Goal: Task Accomplishment & Management: Complete application form

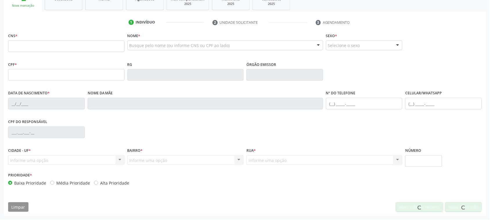
scroll to position [95, 0]
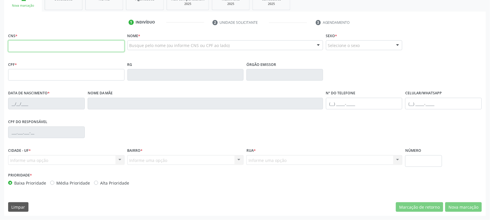
click at [53, 47] on input "text" at bounding box center [66, 46] width 116 height 12
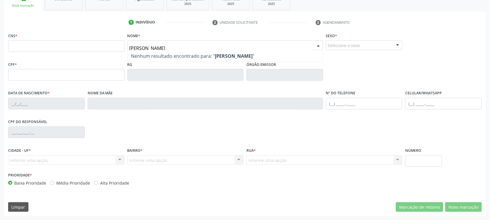
type input "[PERSON_NAME]"
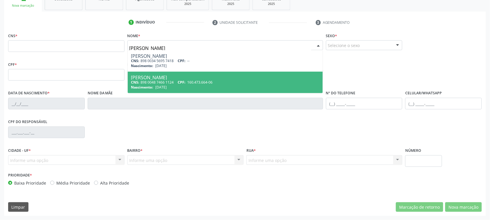
click at [200, 86] on div "Nascimento: [DATE]" at bounding box center [225, 87] width 188 height 5
type input "898 0048 7466 1124"
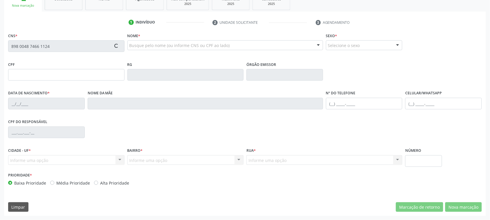
type input "160.473.664-06"
type input "[DATE]"
type input "Gilvaneide [PERSON_NAME]"
type input "[PHONE_NUMBER]"
type input "053.902.524-03"
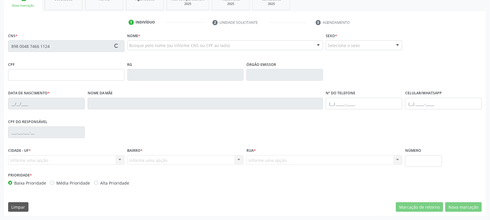
type input "1116"
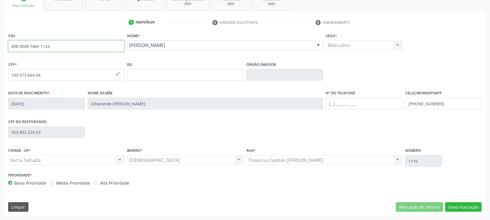
click at [22, 45] on input "898 0048 7466 1124" at bounding box center [66, 46] width 116 height 12
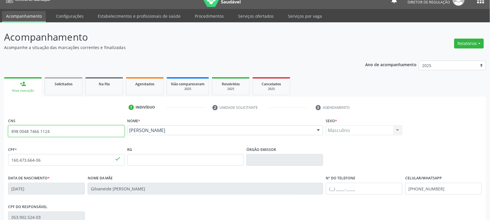
scroll to position [0, 0]
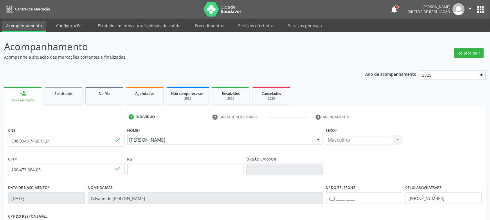
click at [26, 27] on link "Acompanhamento" at bounding box center [24, 26] width 44 height 11
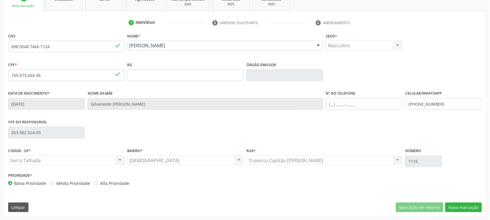
scroll to position [95, 0]
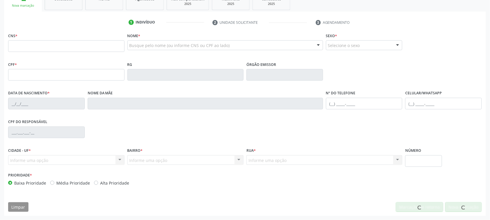
scroll to position [95, 0]
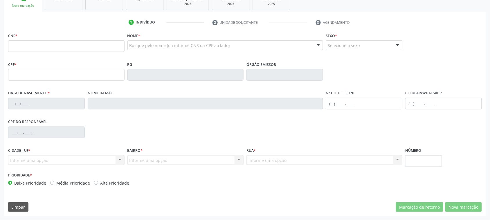
drag, startPoint x: 186, startPoint y: 53, endPoint x: 184, endPoint y: 48, distance: 5.3
click at [186, 53] on div "Busque pelo nome (ou informe CNS ou CPF ao lado) Nenhum resultado encontrado pa…" at bounding box center [225, 47] width 196 height 14
type input "damina cleonice"
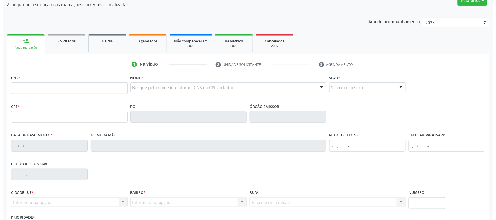
scroll to position [0, 0]
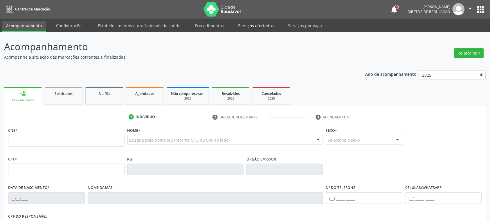
click at [251, 21] on link "Serviços ofertados" at bounding box center [256, 26] width 44 height 10
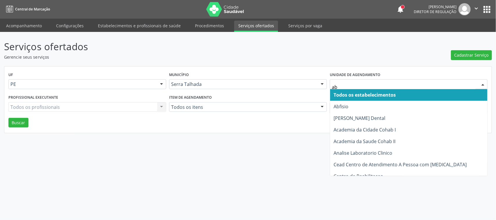
type input "abf"
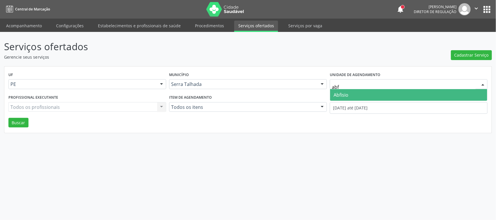
click at [353, 92] on span "Abfisio" at bounding box center [408, 95] width 157 height 12
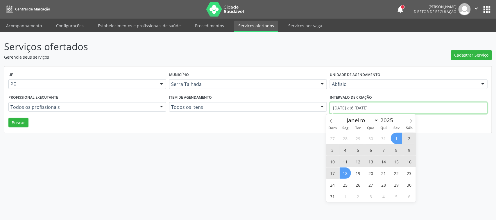
click at [353, 107] on input "01/08/2025 até 18/08/2025" at bounding box center [409, 108] width 158 height 12
click at [332, 118] on span at bounding box center [331, 119] width 10 height 10
select select "6"
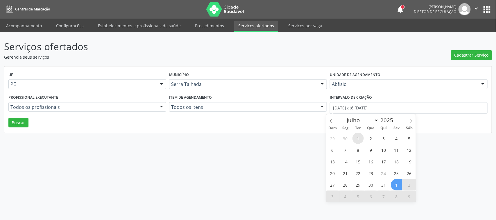
click at [358, 134] on span "1" at bounding box center [357, 138] width 11 height 11
type input "01/07/2025"
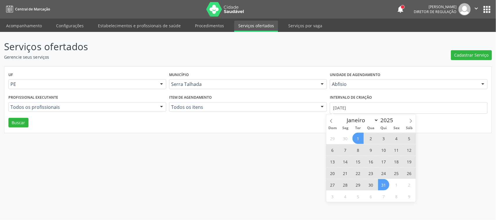
click at [388, 185] on span "31" at bounding box center [383, 184] width 11 height 11
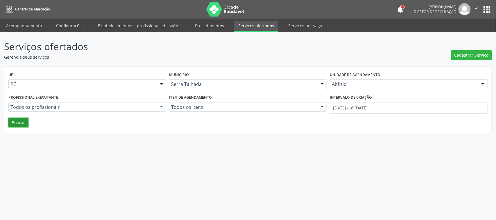
click at [25, 126] on button "Buscar" at bounding box center [18, 123] width 20 height 10
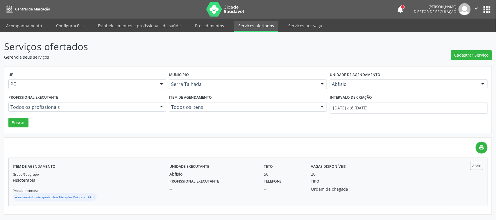
click at [384, 175] on div "Unidade executante Abfisio Teto 58 Vagas disponíveis 20" at bounding box center [307, 169] width 282 height 15
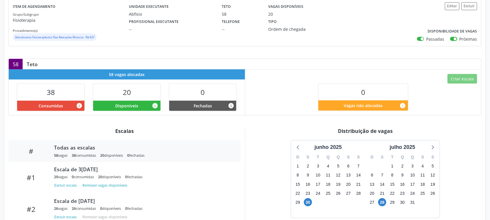
scroll to position [109, 0]
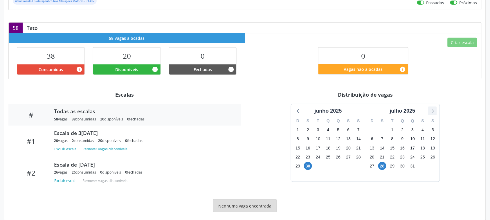
click at [430, 112] on icon at bounding box center [433, 111] width 8 height 8
click at [296, 176] on span "31" at bounding box center [298, 175] width 8 height 8
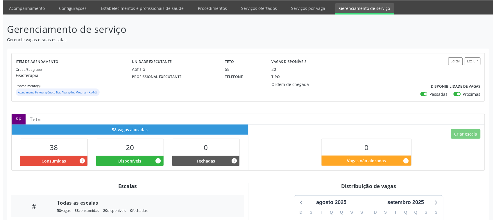
scroll to position [0, 0]
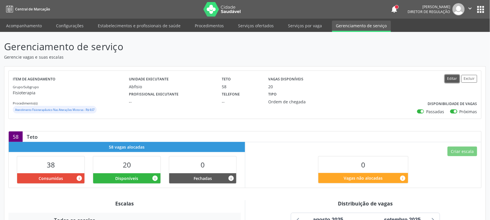
click at [448, 79] on button "Editar" at bounding box center [452, 79] width 15 height 8
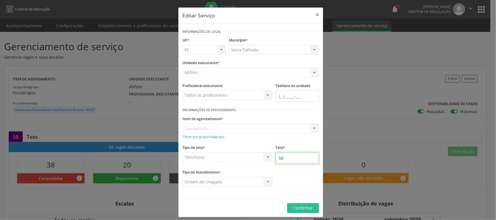
click at [288, 160] on input "58" at bounding box center [297, 158] width 44 height 12
type input "59"
click at [303, 208] on span "Confirmar" at bounding box center [302, 208] width 19 height 6
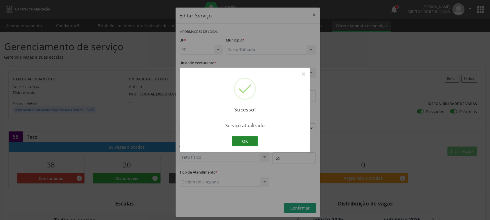
click at [245, 144] on button "OK" at bounding box center [245, 141] width 26 height 10
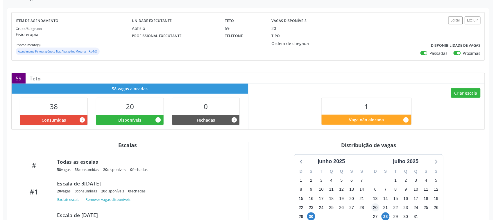
scroll to position [49, 0]
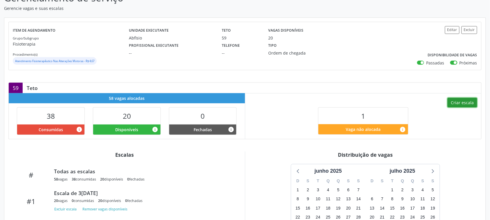
click at [457, 105] on button "Criar escala" at bounding box center [463, 103] width 30 height 10
select select "7"
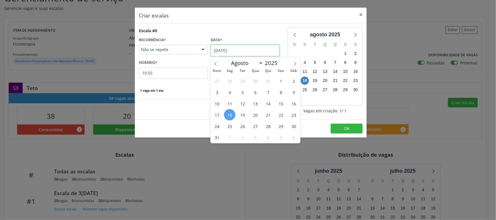
click at [220, 47] on input "18/08/2025" at bounding box center [245, 51] width 69 height 12
click at [242, 116] on span "19" at bounding box center [242, 114] width 11 height 11
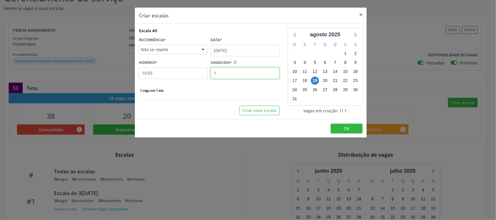
click at [232, 76] on input "1" at bounding box center [245, 73] width 69 height 12
click at [163, 78] on input "10:55" at bounding box center [173, 73] width 69 height 12
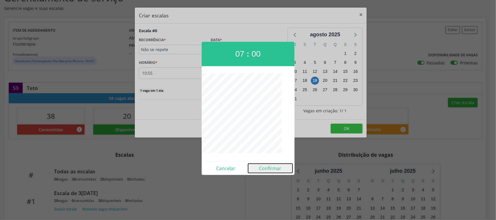
click at [271, 166] on button "Confirmar" at bounding box center [270, 168] width 44 height 9
type input "07:00"
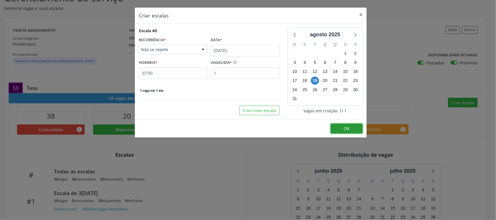
click at [349, 130] on span "OK" at bounding box center [347, 129] width 6 height 6
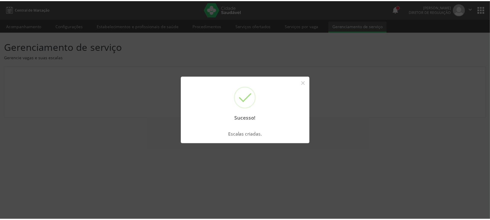
scroll to position [0, 0]
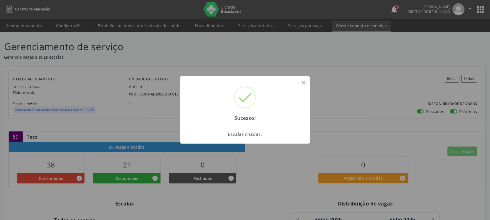
click at [303, 85] on button "×" at bounding box center [304, 83] width 10 height 10
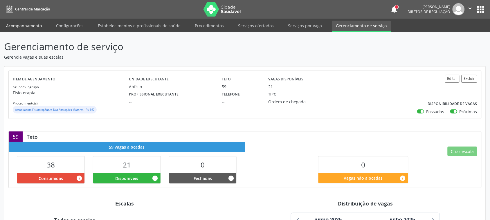
click at [33, 26] on link "Acompanhamento" at bounding box center [24, 26] width 44 height 10
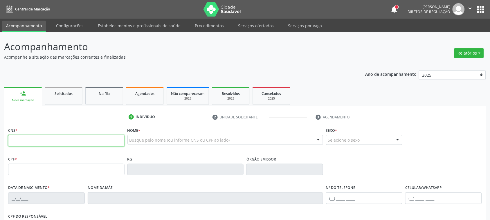
click at [37, 140] on input "text" at bounding box center [66, 141] width 116 height 12
type input "706 4003 7740 5590"
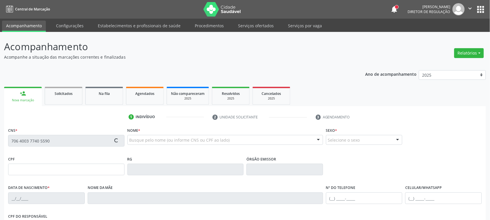
type input "037.250.374-85"
type input "23/05/1980"
type input "Maria de Lourdes da Silva"
type input "(87) 9904-6484"
type input "111"
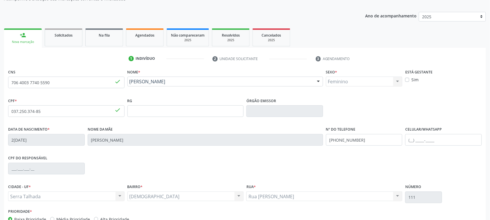
scroll to position [73, 0]
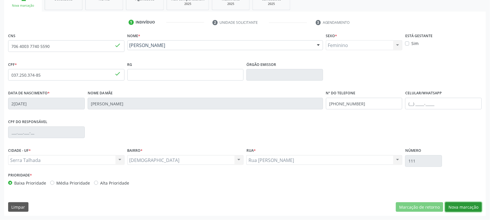
click at [466, 208] on button "Nova marcação" at bounding box center [463, 207] width 37 height 10
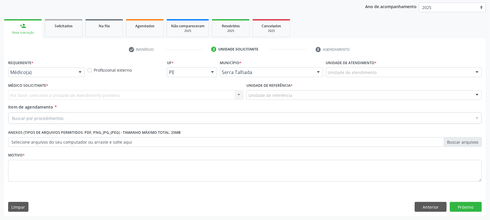
scroll to position [67, 0]
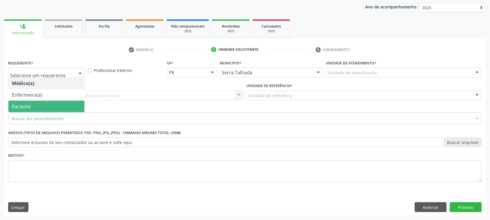
click at [38, 107] on span "Paciente" at bounding box center [46, 107] width 76 height 12
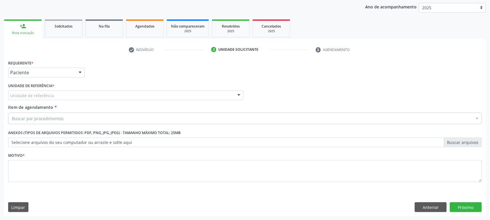
click at [44, 91] on div "Unidade de referência" at bounding box center [126, 96] width 236 height 10
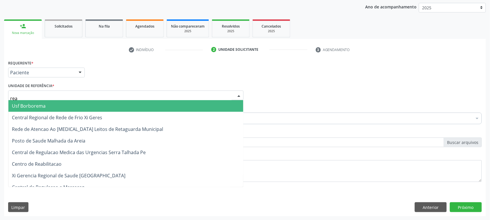
type input "reab"
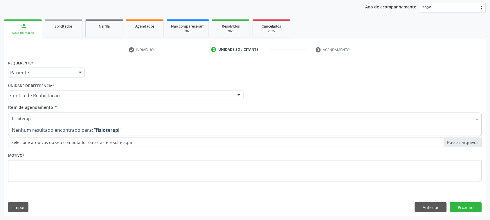
type input "fisiotera"
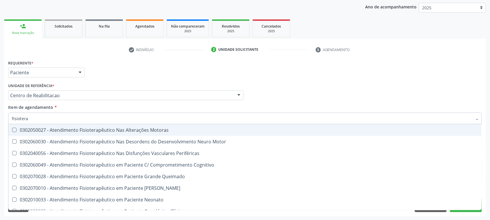
click at [196, 133] on span "0302050027 - Atendimento Fisioterapêutico Nas Alterações Motoras" at bounding box center [244, 130] width 473 height 12
checkbox Motoras "true"
click at [285, 77] on div "Requerente * Paciente Médico(a) Enfermeiro(a) Paciente Nenhum resultado encontr…" at bounding box center [245, 70] width 477 height 23
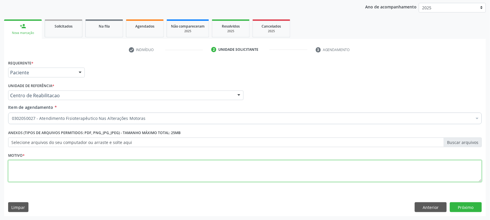
click at [42, 164] on textarea at bounding box center [245, 171] width 474 height 22
type textarea "a"
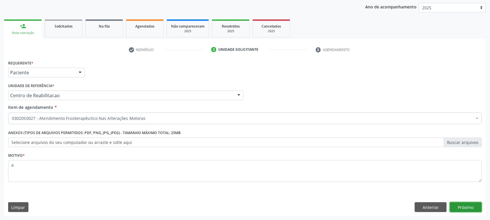
click at [463, 207] on button "Próximo" at bounding box center [466, 207] width 32 height 10
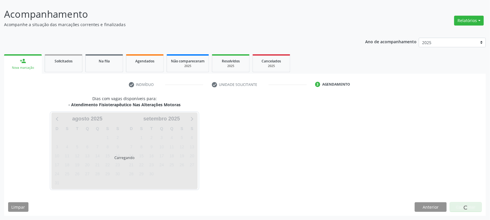
scroll to position [33, 0]
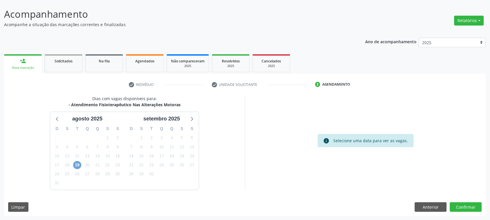
click at [76, 166] on span "19" at bounding box center [77, 165] width 8 height 8
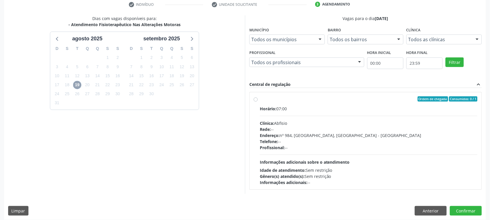
scroll to position [116, 0]
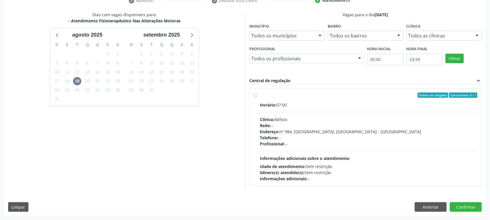
click at [287, 102] on div "Horário: 07:00" at bounding box center [369, 105] width 218 height 6
click at [258, 98] on input "Ordem de chegada Consumidos: 0 / 1 Horário: 07:00 Clínica: Abfisio Rede: -- End…" at bounding box center [256, 95] width 4 height 5
radio input "true"
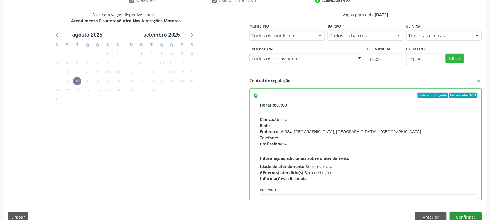
click at [464, 215] on button "Confirmar" at bounding box center [466, 218] width 32 height 10
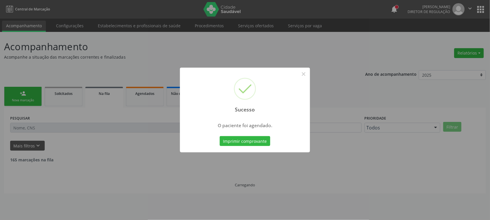
scroll to position [0, 0]
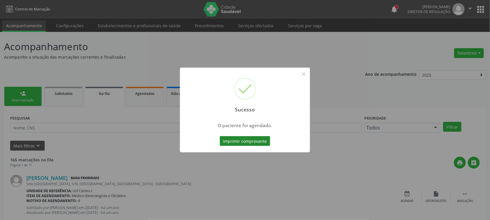
click at [245, 141] on button "Imprimir comprovante" at bounding box center [245, 141] width 51 height 10
